Goal: Task Accomplishment & Management: Manage account settings

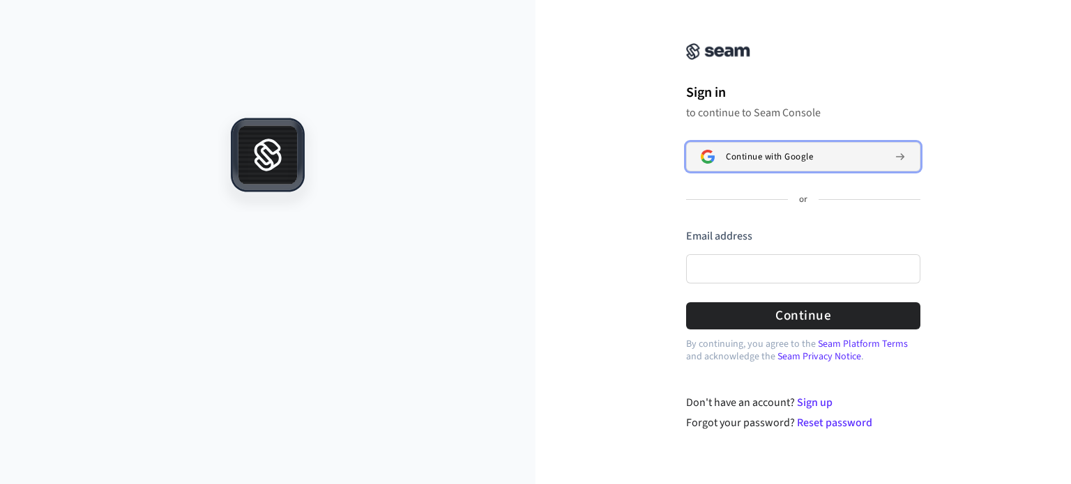
click at [763, 155] on span "Continue with Google" at bounding box center [769, 156] width 87 height 11
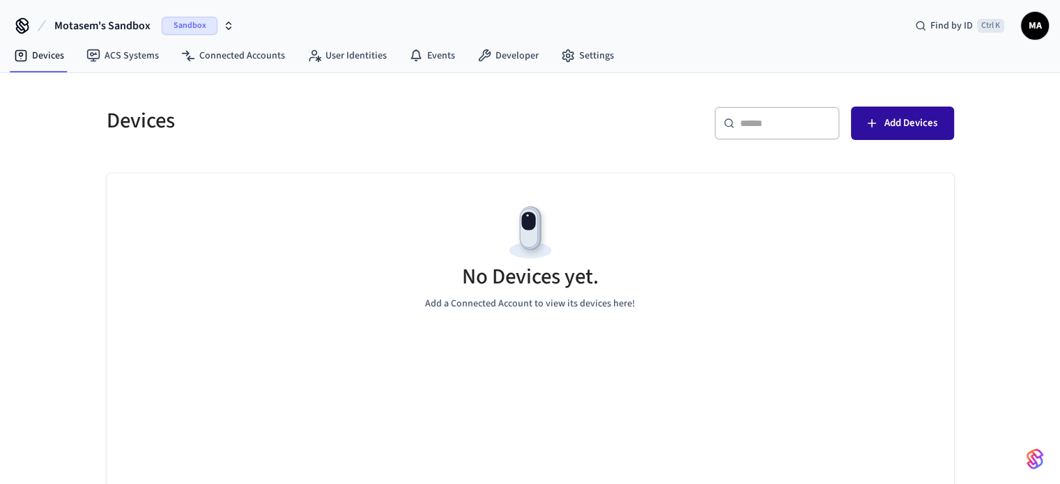
click at [902, 127] on span "Add Devices" at bounding box center [911, 123] width 53 height 18
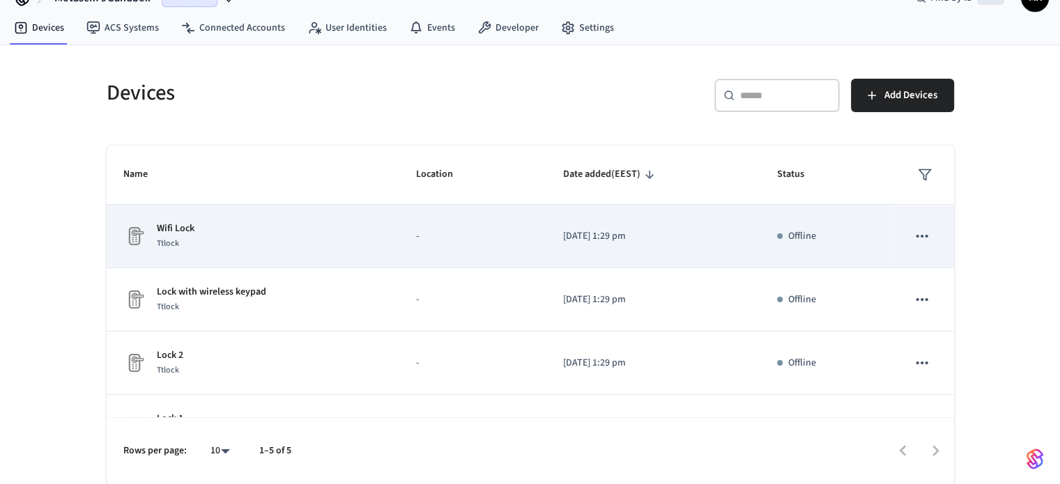
click at [917, 235] on icon "sticky table" at bounding box center [923, 236] width 12 height 3
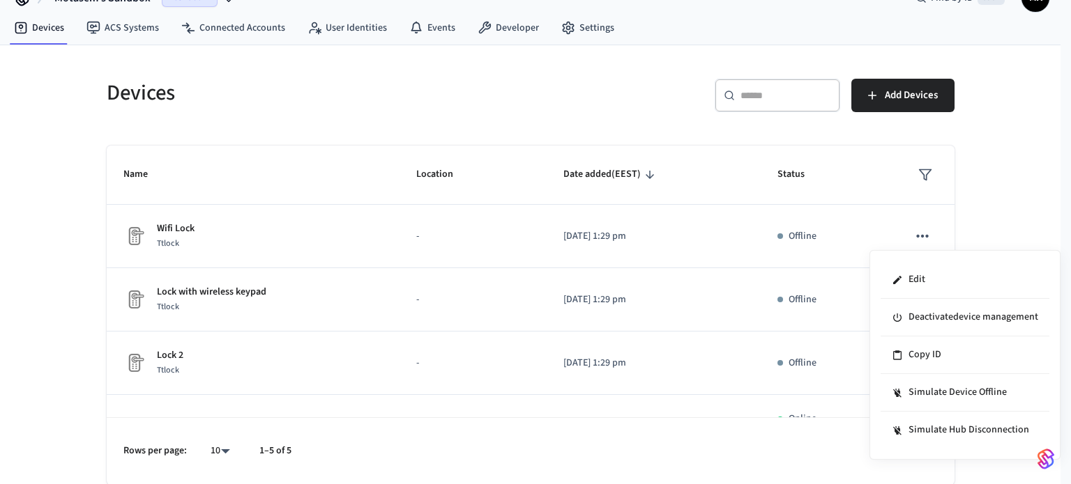
click at [793, 246] on div at bounding box center [535, 242] width 1071 height 484
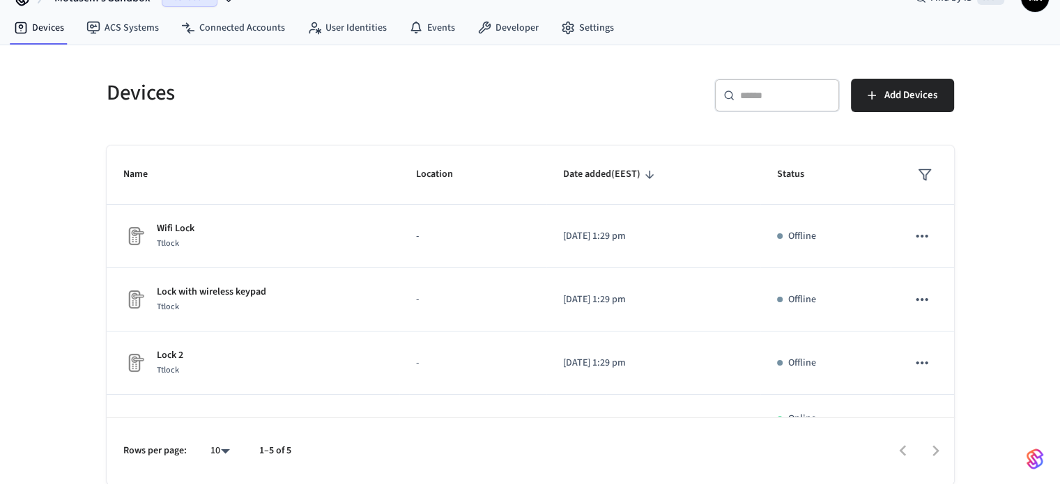
click at [786, 236] on div "Edit Deactivate device management Copy ID Simulate Device Offline Simulate Hub …" at bounding box center [530, 242] width 1060 height 484
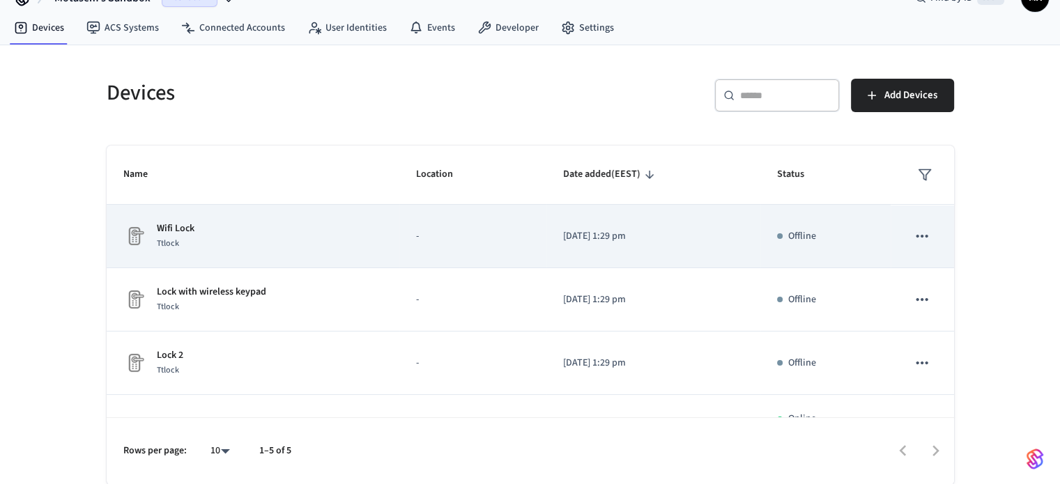
click at [176, 234] on p "Wifi Lock" at bounding box center [176, 229] width 38 height 15
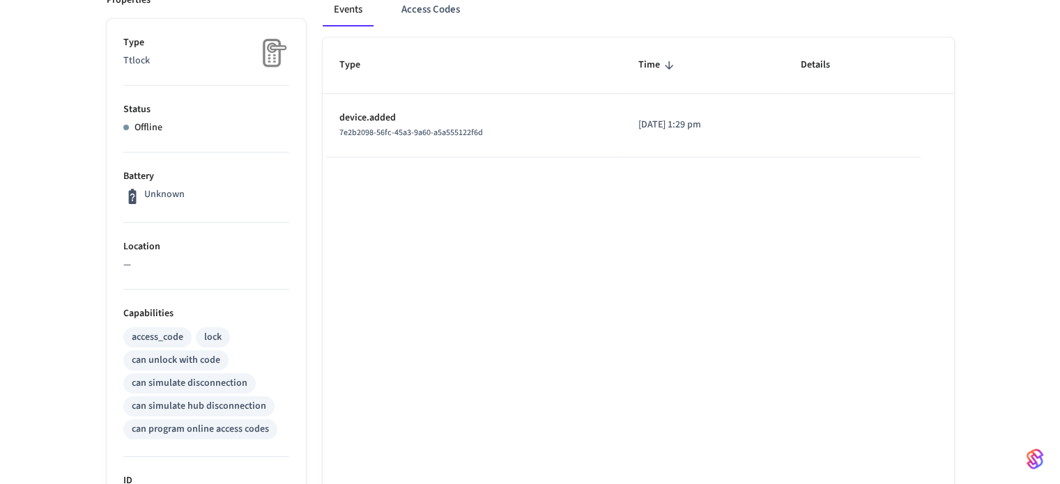
scroll to position [209, 0]
click at [135, 122] on p "Offline" at bounding box center [149, 129] width 28 height 15
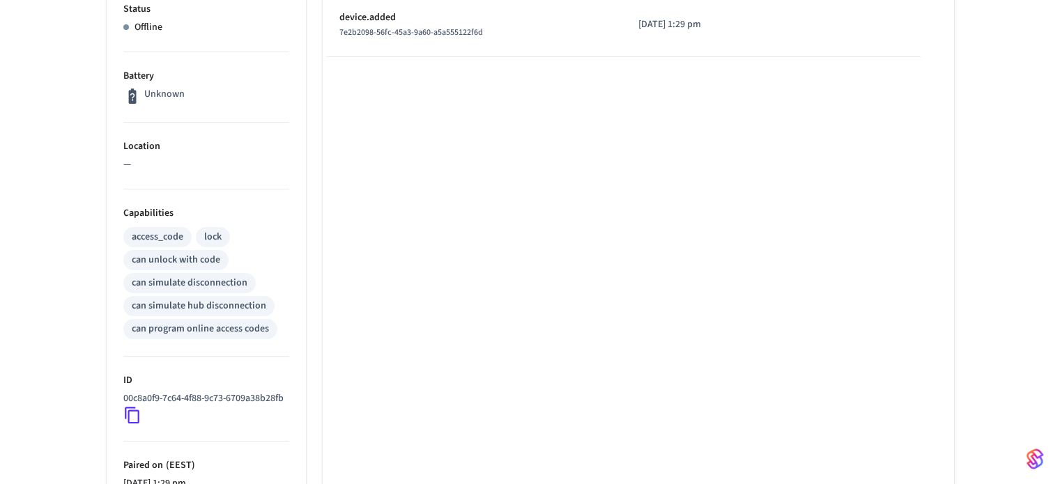
scroll to position [0, 0]
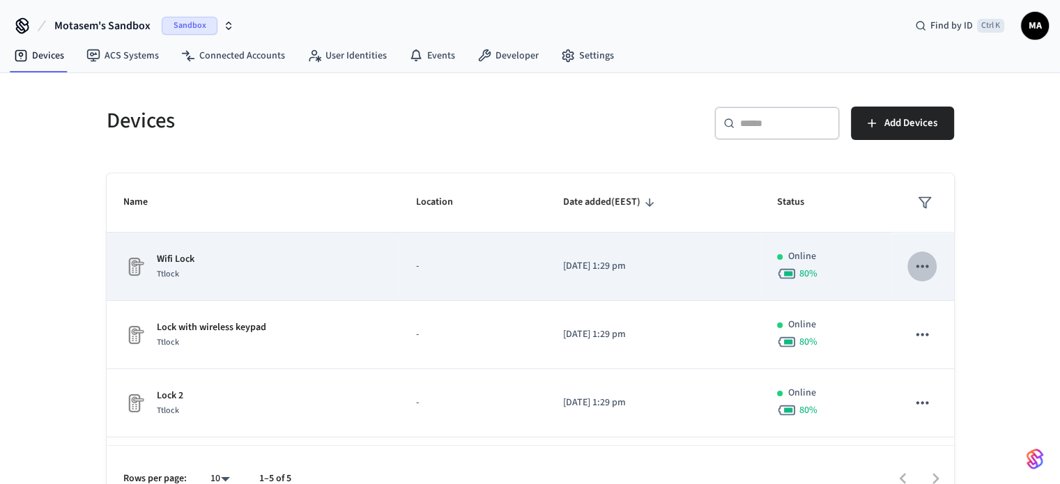
click at [913, 261] on icon "sticky table" at bounding box center [922, 266] width 18 height 18
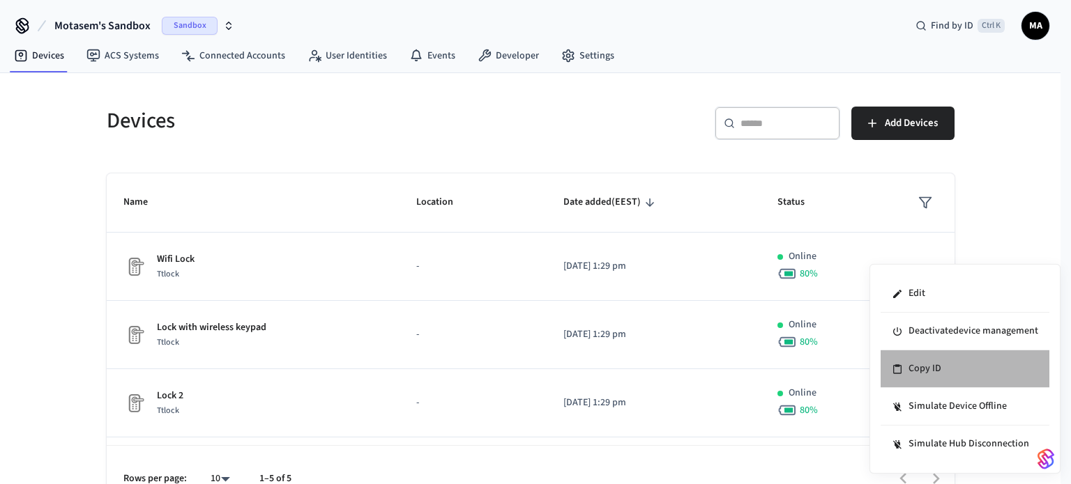
click at [914, 361] on li "Copy ID" at bounding box center [964, 370] width 169 height 38
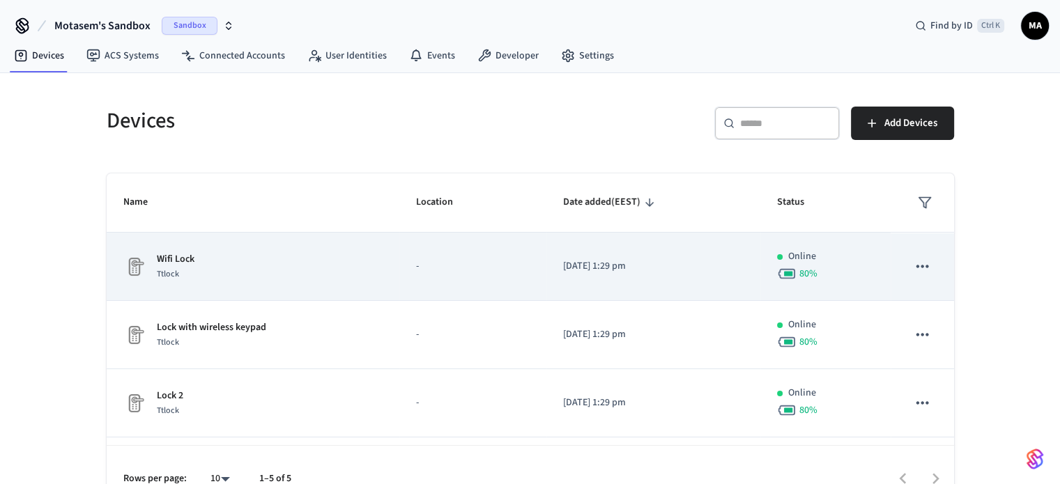
click at [921, 264] on button "sticky table" at bounding box center [922, 266] width 29 height 29
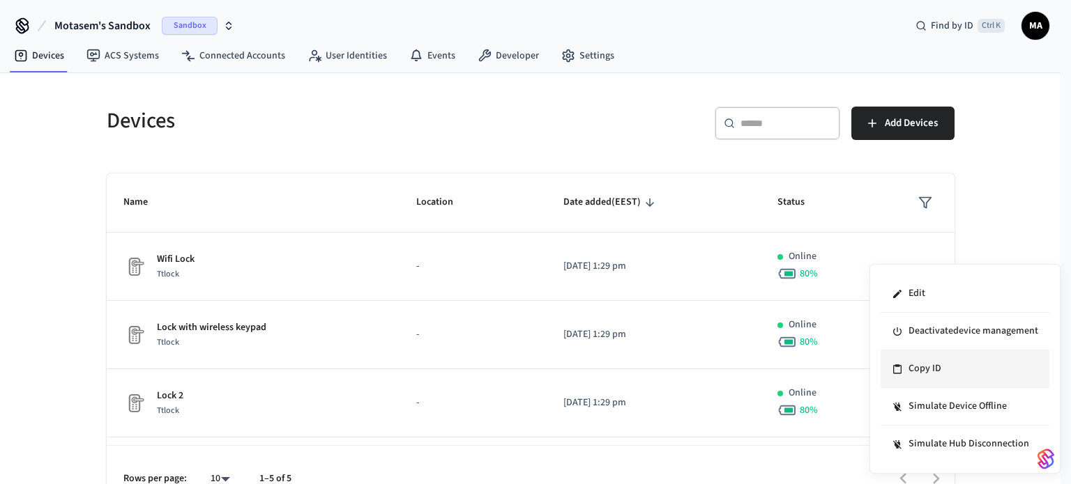
click at [965, 368] on li "Copy ID" at bounding box center [964, 370] width 169 height 38
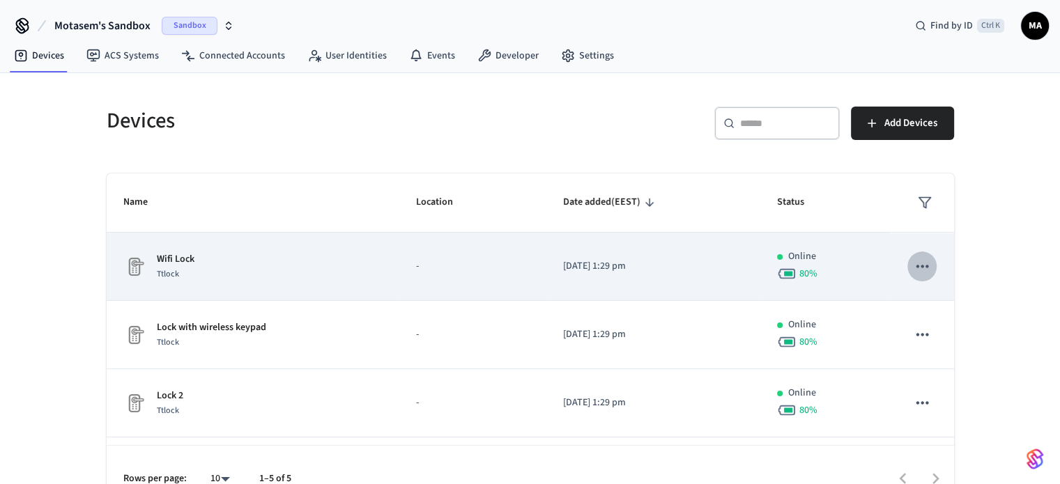
click at [917, 263] on icon "sticky table" at bounding box center [922, 266] width 18 height 18
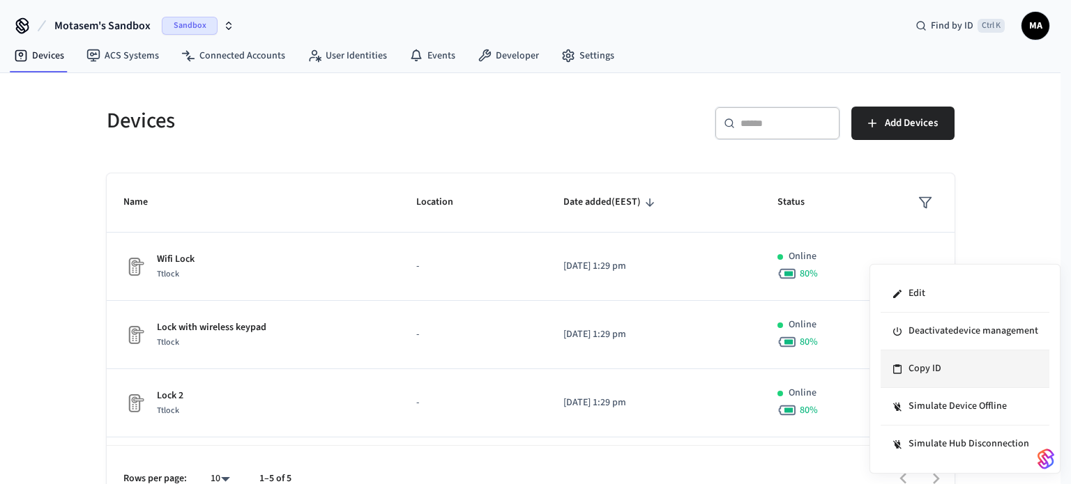
click at [942, 368] on li "Copy ID" at bounding box center [964, 370] width 169 height 38
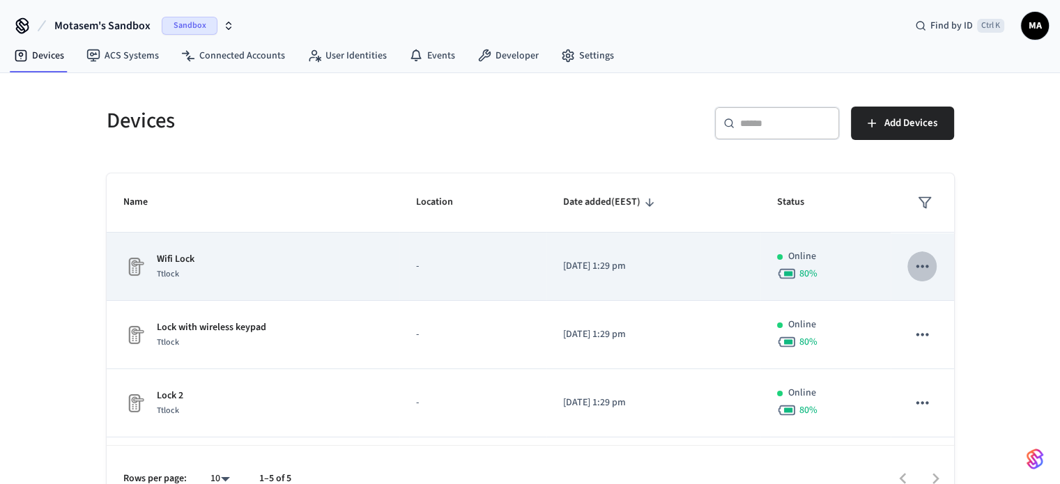
click at [917, 266] on icon "sticky table" at bounding box center [923, 266] width 12 height 3
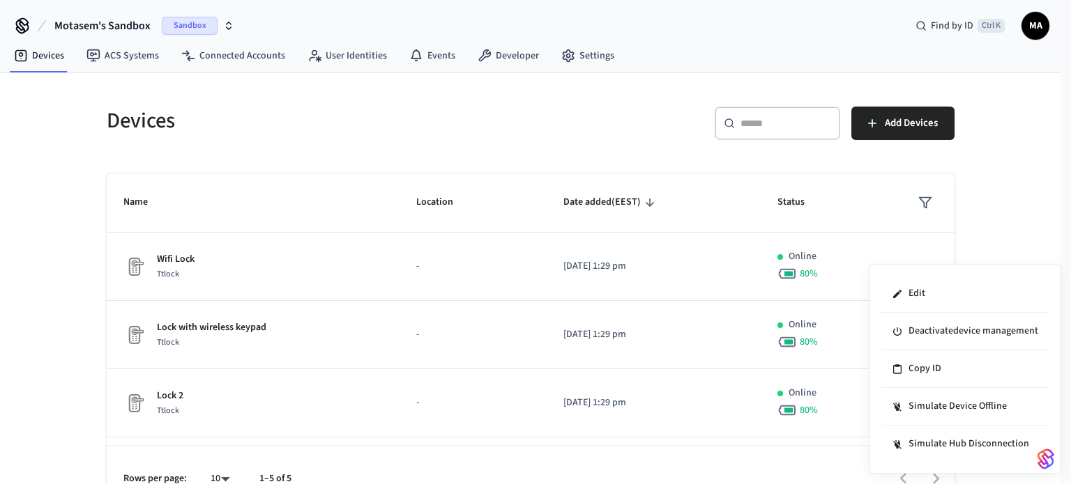
click at [230, 259] on div at bounding box center [535, 242] width 1071 height 484
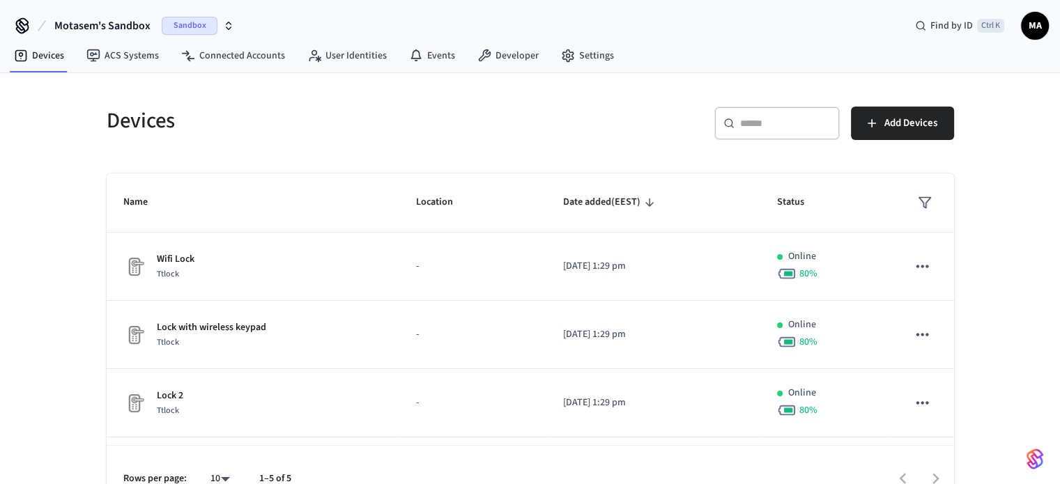
click at [174, 257] on p "Wifi Lock" at bounding box center [176, 259] width 38 height 15
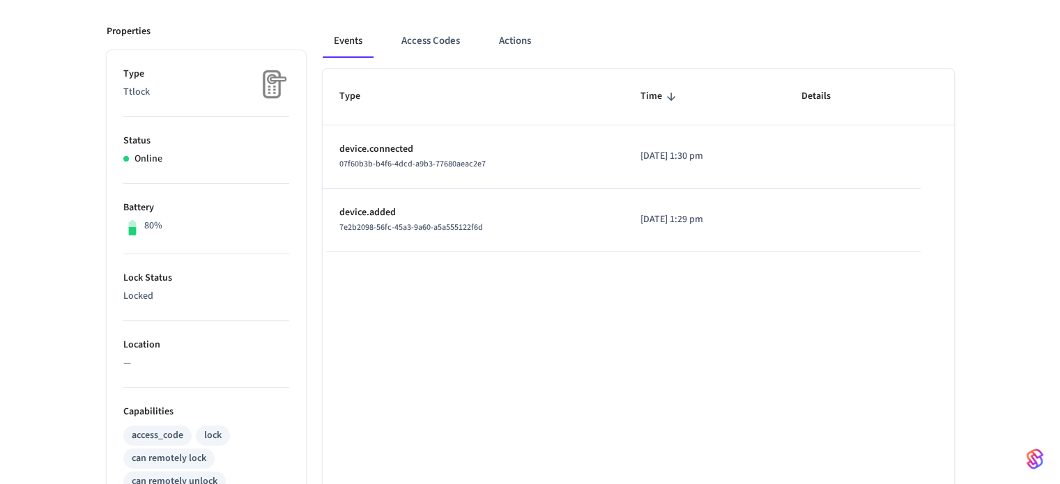
scroll to position [139, 0]
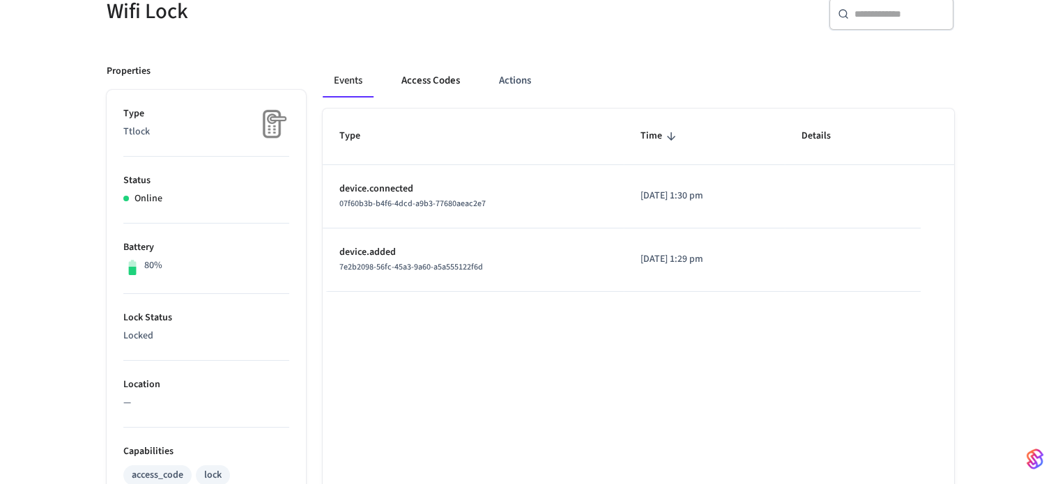
click at [458, 80] on button "Access Codes" at bounding box center [430, 80] width 81 height 33
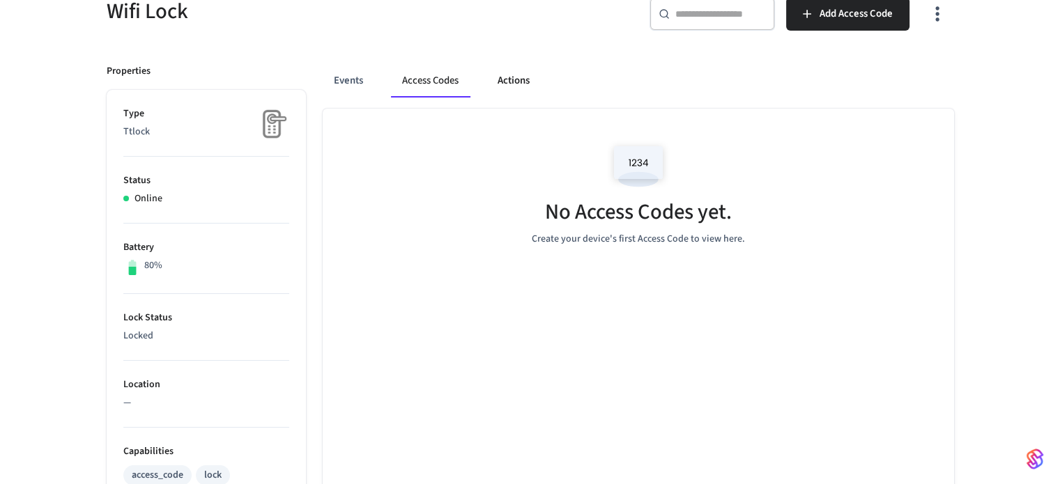
click at [521, 80] on button "Actions" at bounding box center [514, 80] width 54 height 33
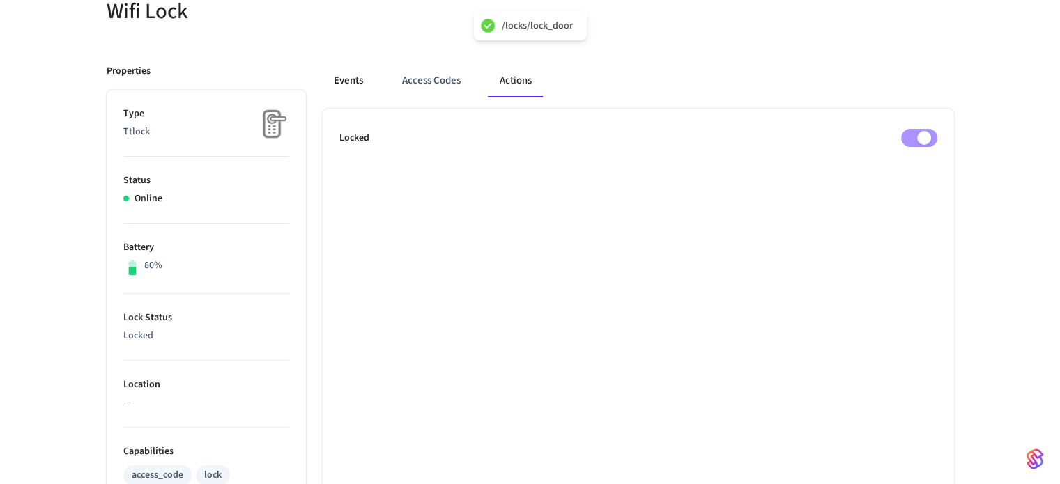
click at [361, 77] on button "Events" at bounding box center [349, 80] width 52 height 33
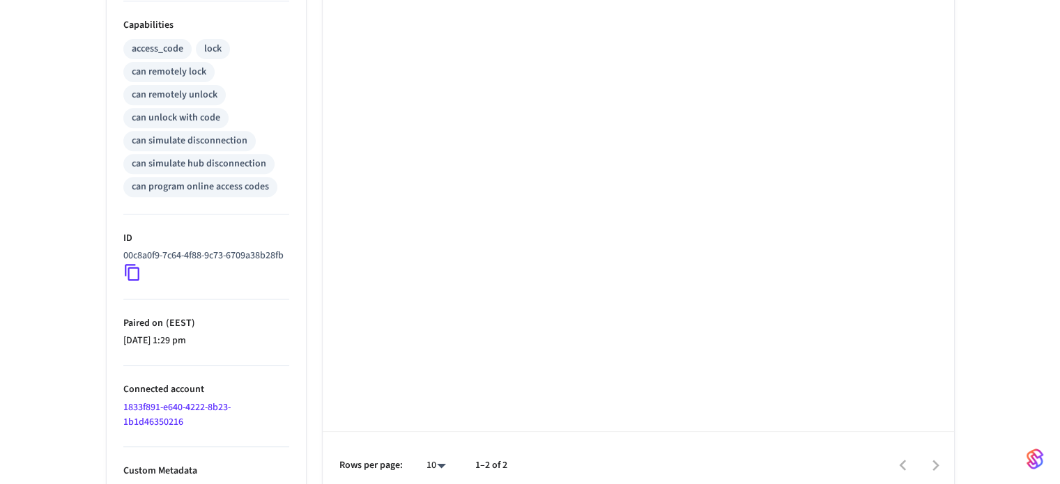
scroll to position [593, 0]
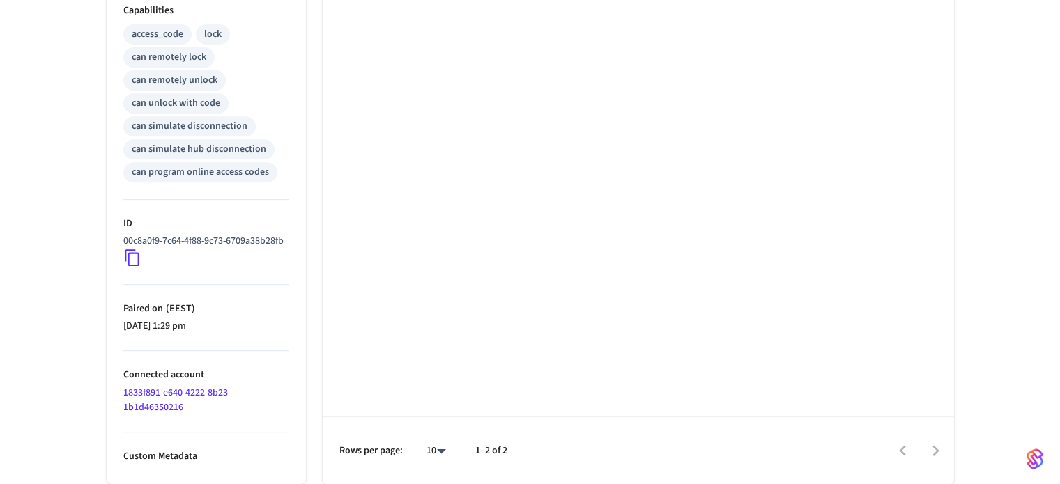
click at [131, 252] on icon at bounding box center [132, 258] width 15 height 17
click at [140, 262] on icon at bounding box center [132, 258] width 18 height 18
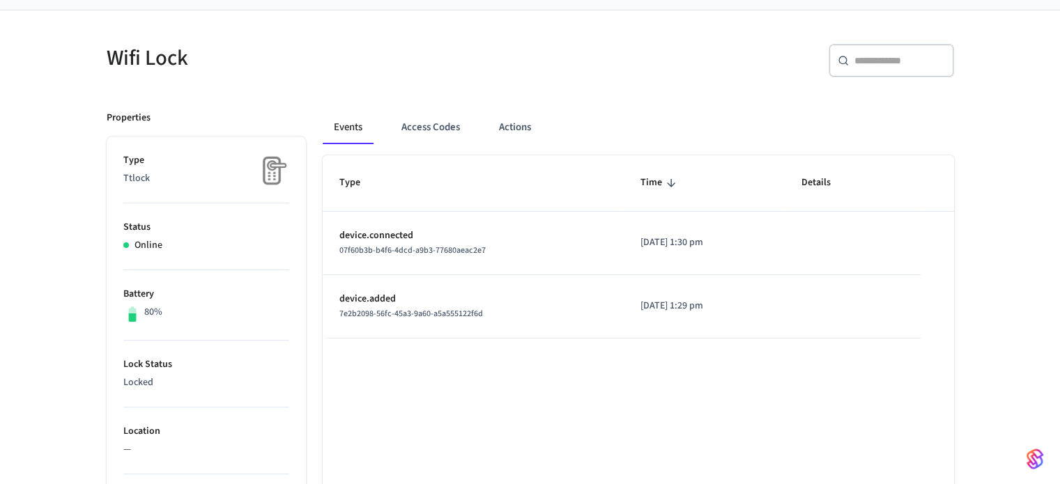
scroll to position [0, 0]
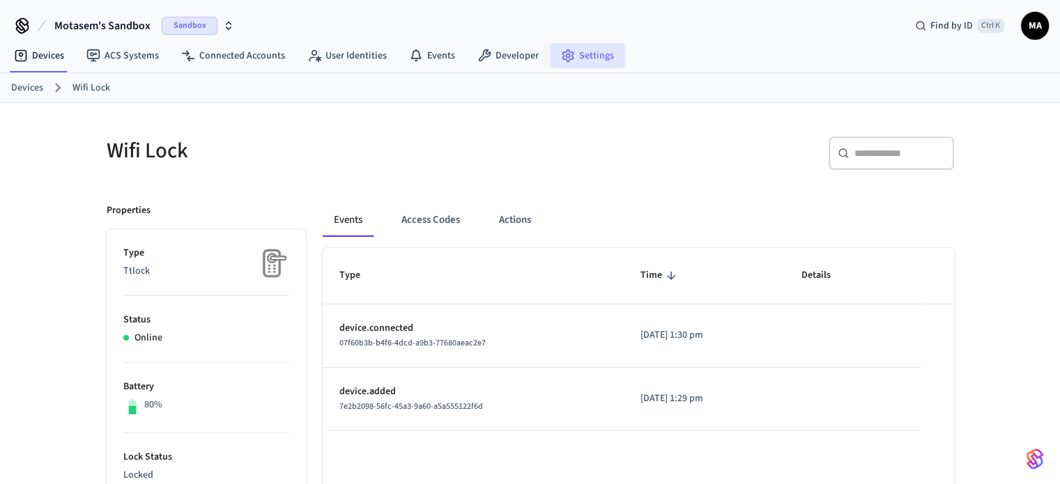
click at [588, 56] on link "Settings" at bounding box center [587, 55] width 75 height 25
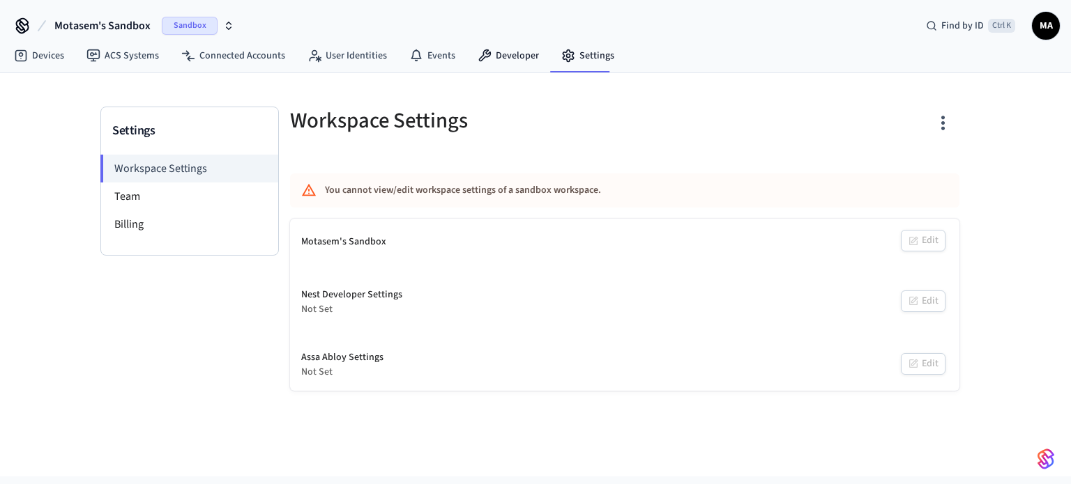
click at [496, 55] on link "Developer" at bounding box center [508, 55] width 84 height 25
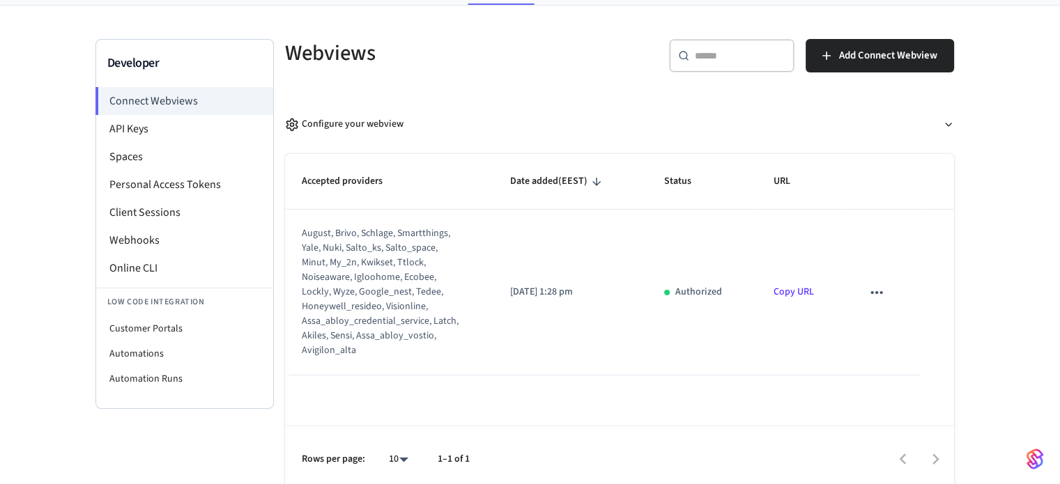
scroll to position [75, 0]
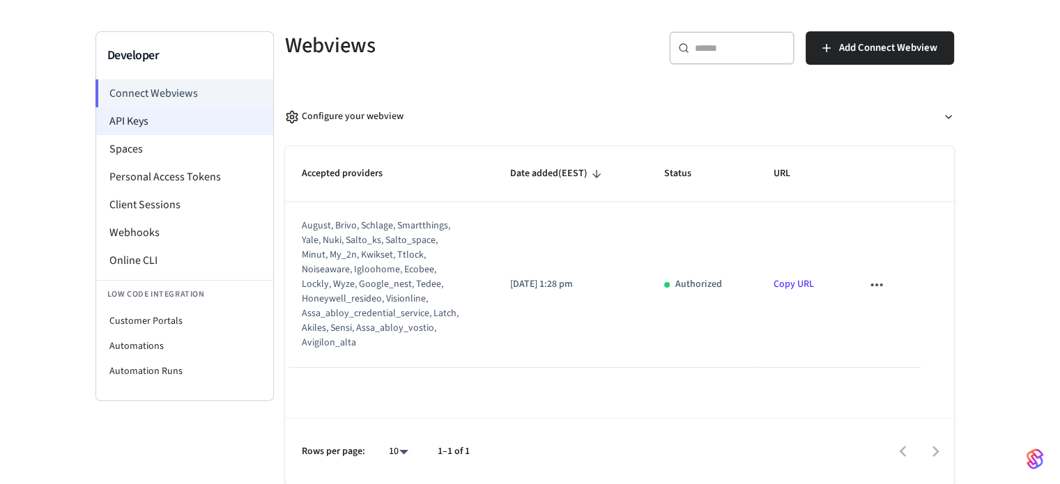
click at [167, 114] on li "API Keys" at bounding box center [184, 121] width 177 height 28
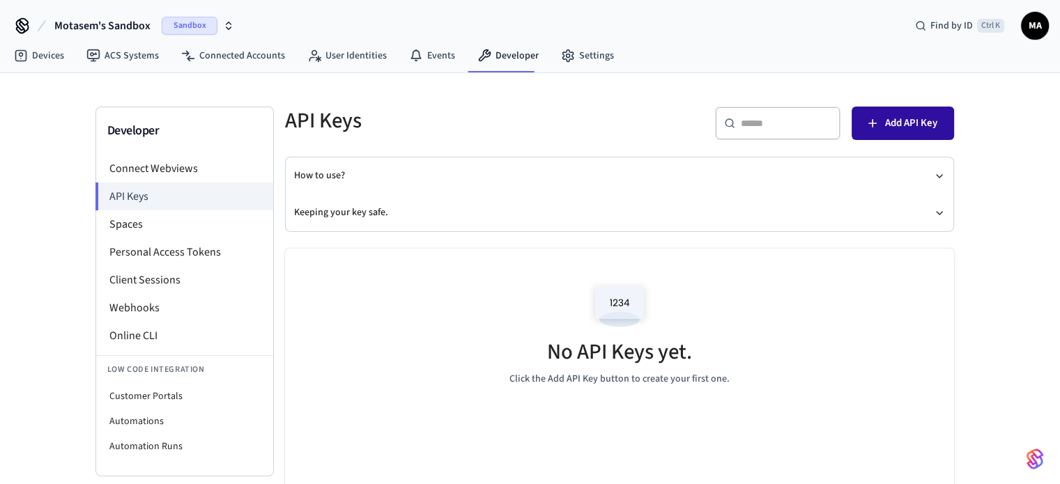
click at [906, 125] on span "Add API Key" at bounding box center [911, 123] width 52 height 18
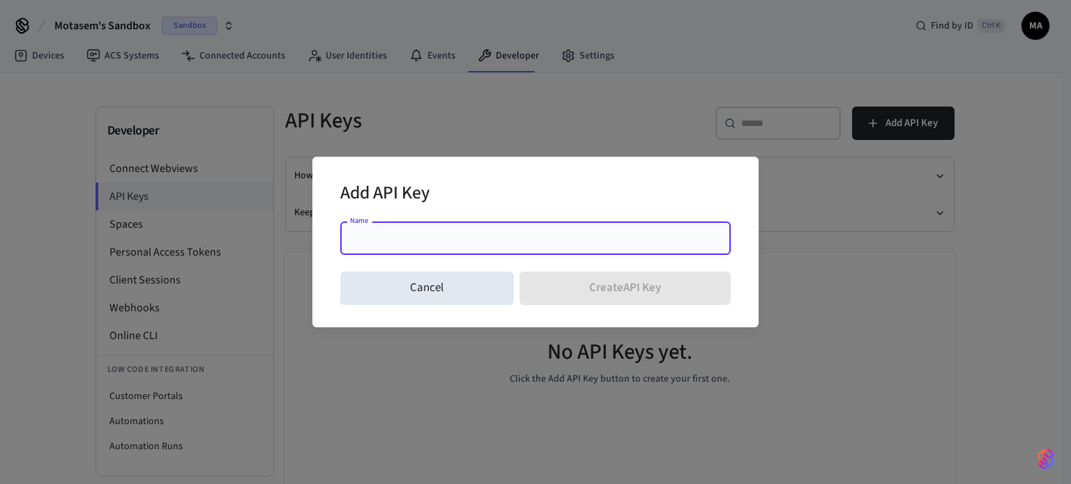
click at [528, 244] on input "Name" at bounding box center [536, 238] width 374 height 14
type input "*"
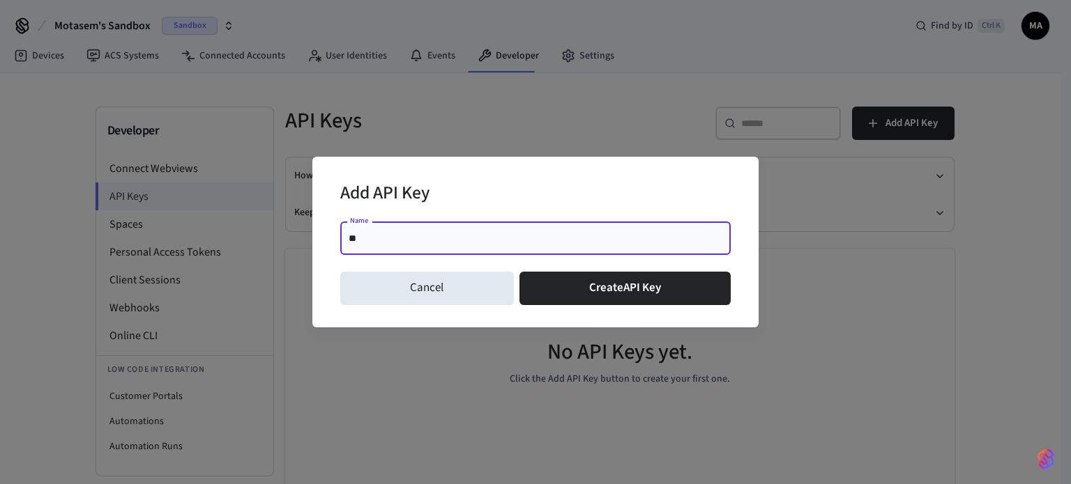
type input "*"
type input "*****"
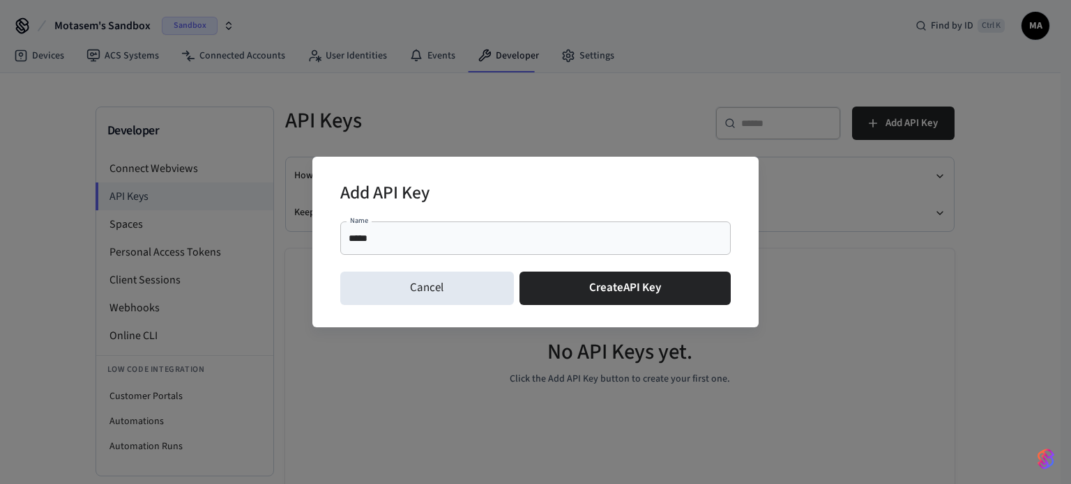
drag, startPoint x: 483, startPoint y: 176, endPoint x: 497, endPoint y: 197, distance: 25.1
click at [483, 176] on div "Add API Key" at bounding box center [535, 195] width 390 height 43
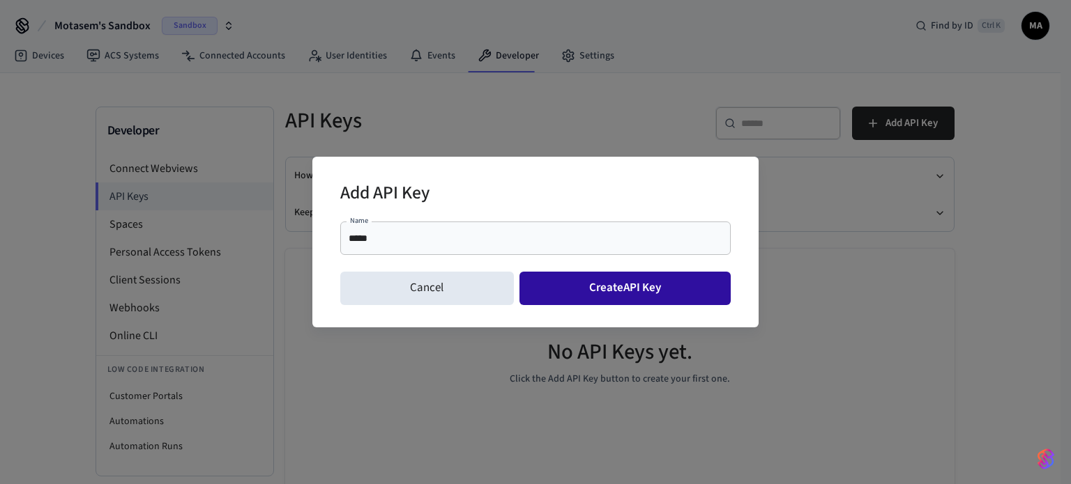
click at [620, 298] on button "Create API Key" at bounding box center [625, 288] width 212 height 33
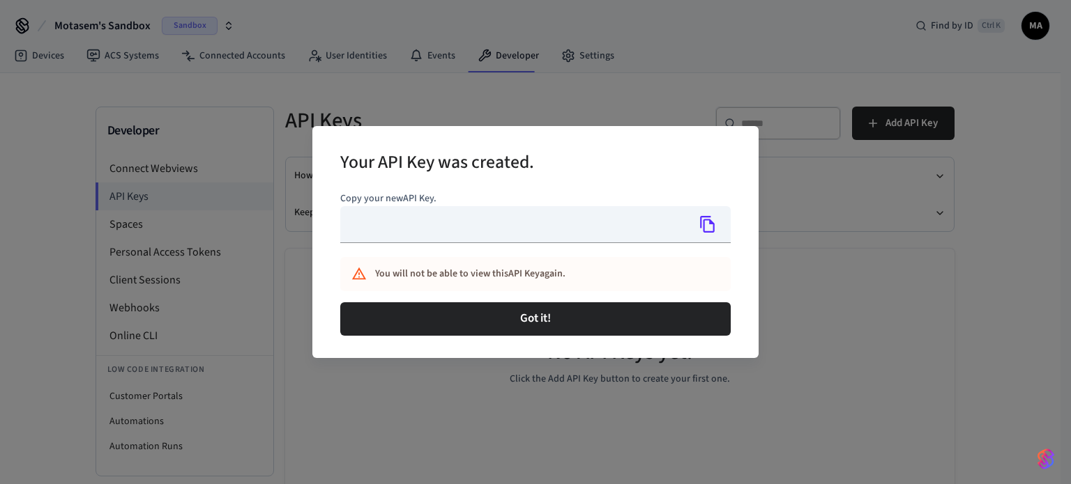
type input "**********"
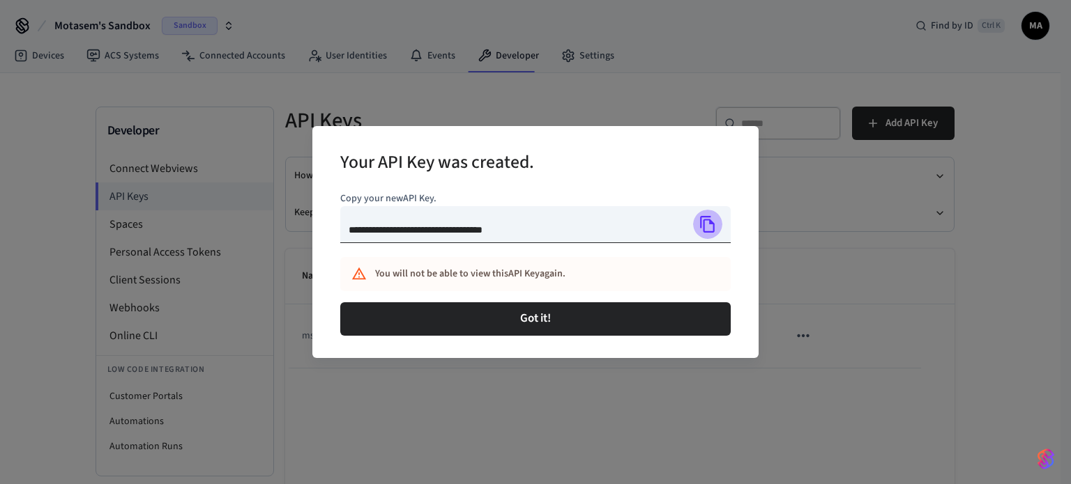
click at [701, 222] on icon "Copy" at bounding box center [707, 224] width 15 height 17
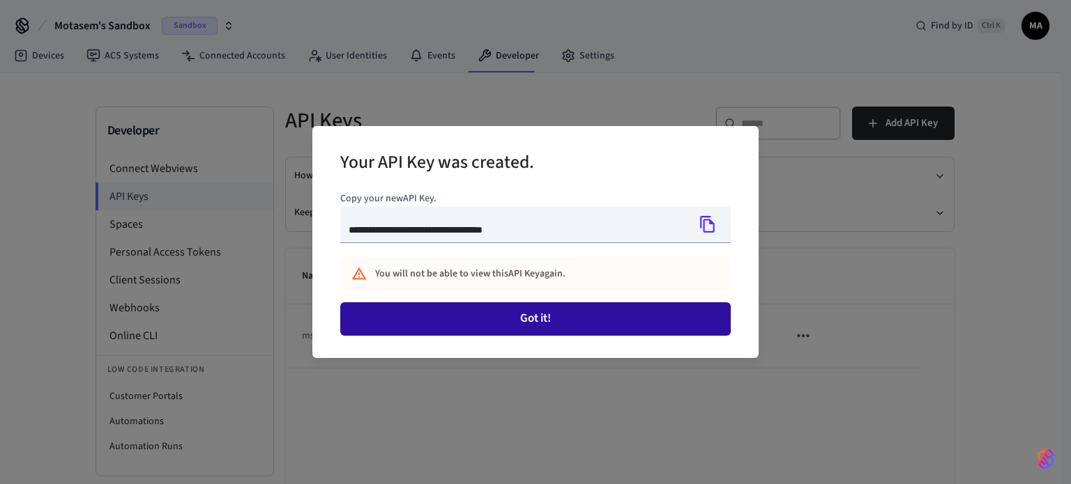
click at [572, 317] on button "Got it!" at bounding box center [535, 319] width 390 height 33
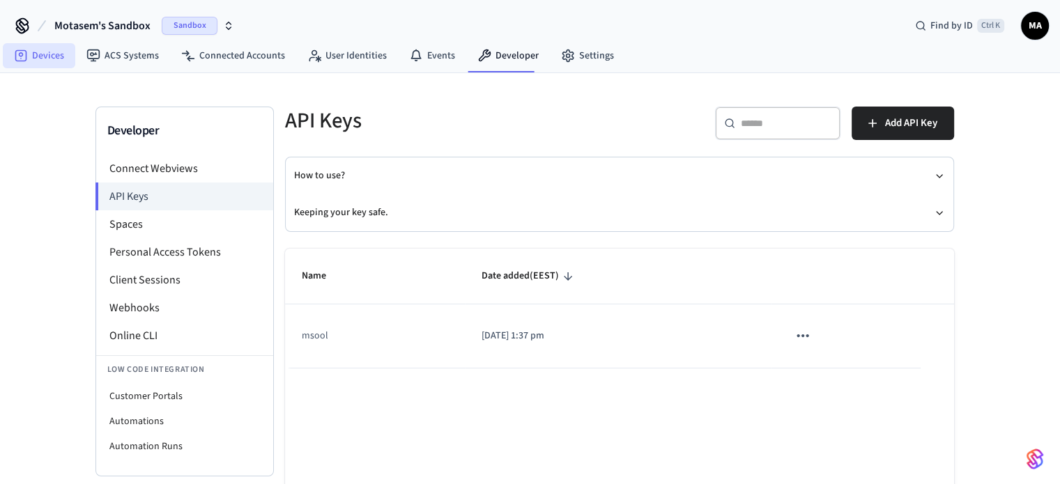
click at [32, 59] on link "Devices" at bounding box center [39, 55] width 72 height 25
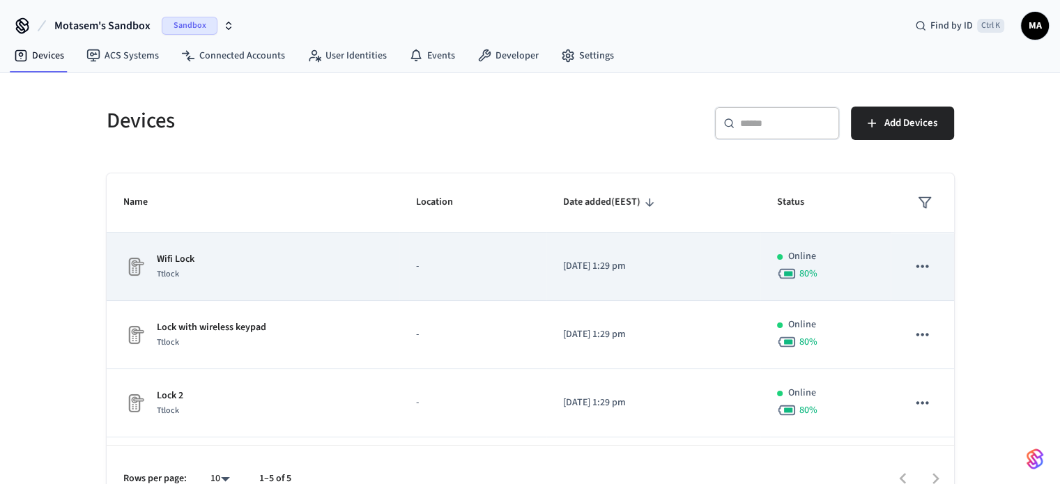
click at [401, 266] on td "-" at bounding box center [472, 267] width 147 height 68
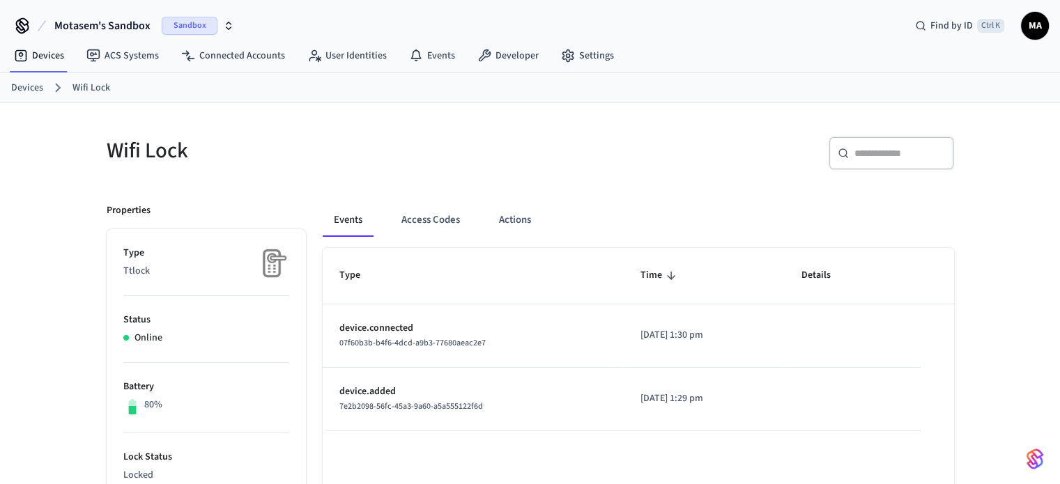
click at [223, 22] on icon "button" at bounding box center [228, 25] width 11 height 11
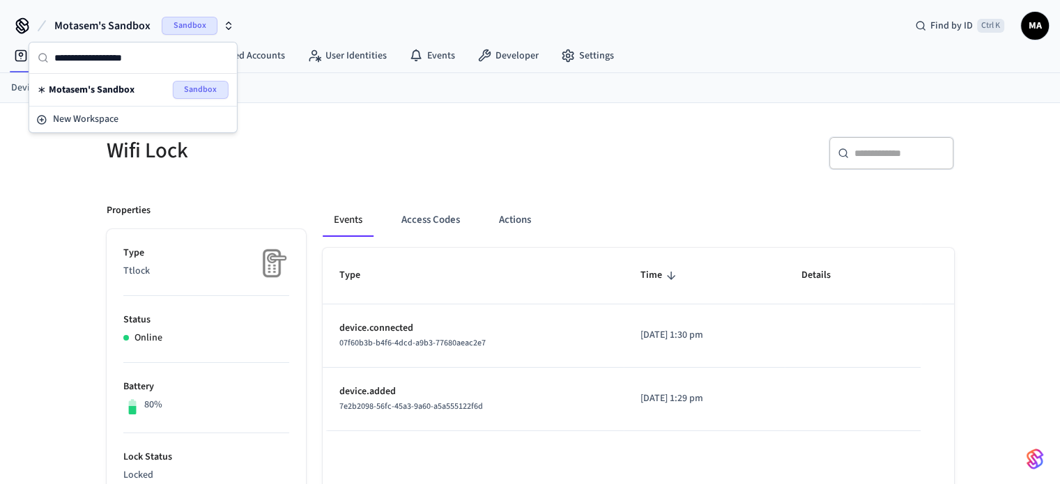
click at [290, 13] on div "Motasem's Sandbox Sandbox Find by ID Ctrl K MA" at bounding box center [530, 20] width 1060 height 40
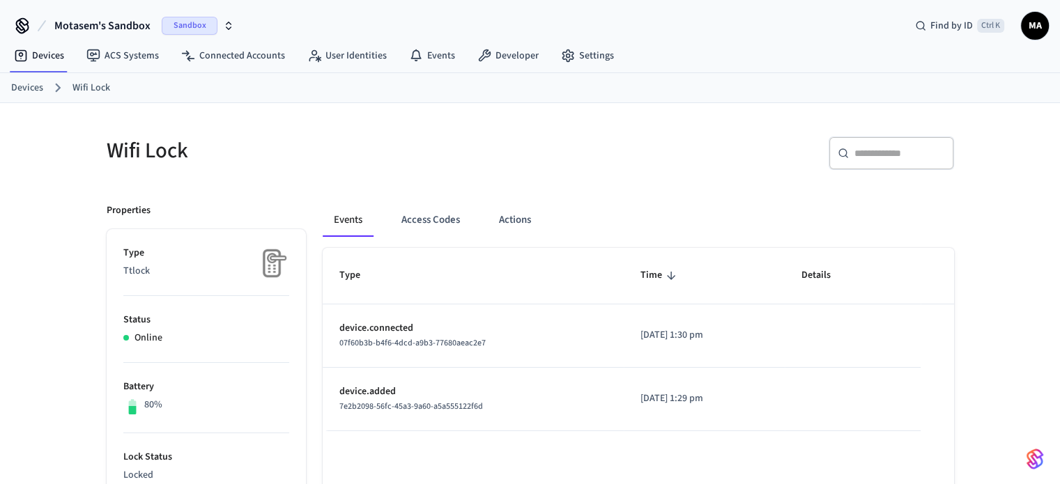
click at [1040, 24] on span "MA" at bounding box center [1035, 25] width 25 height 25
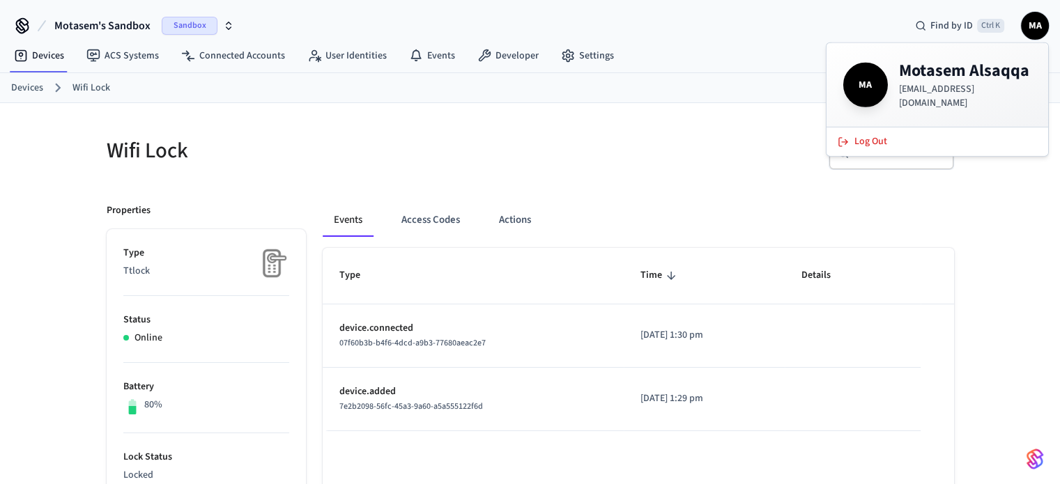
click at [736, 95] on ol "Devices Wifi Lock" at bounding box center [535, 88] width 1049 height 18
